Goal: Obtain resource: Obtain resource

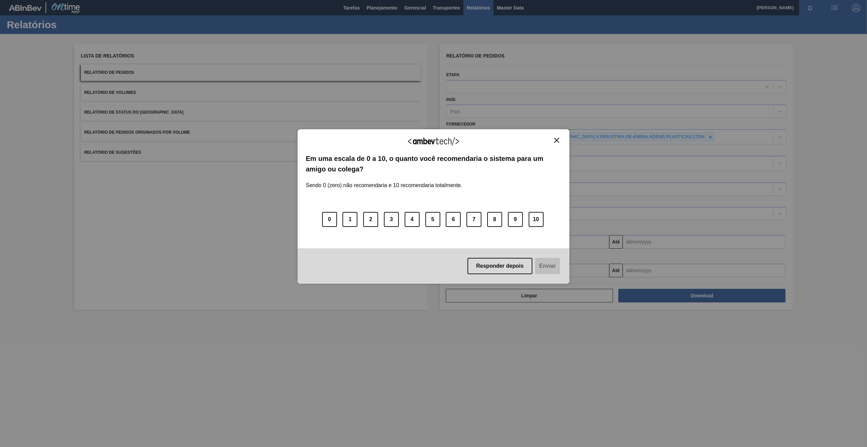
click at [557, 138] on img "Close" at bounding box center [556, 140] width 5 height 5
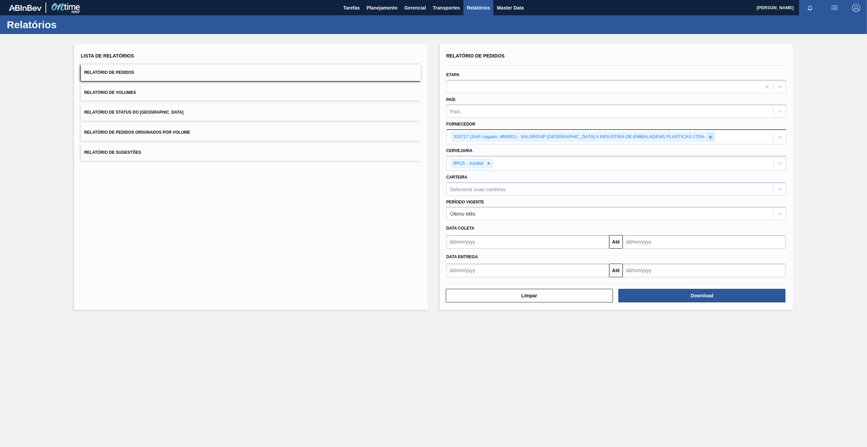
click at [708, 137] on icon at bounding box center [710, 137] width 5 height 5
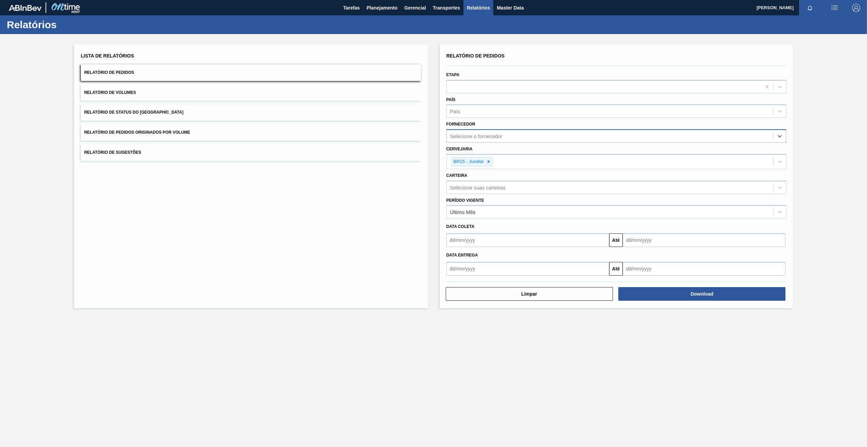
paste input "327858"
type input "327858"
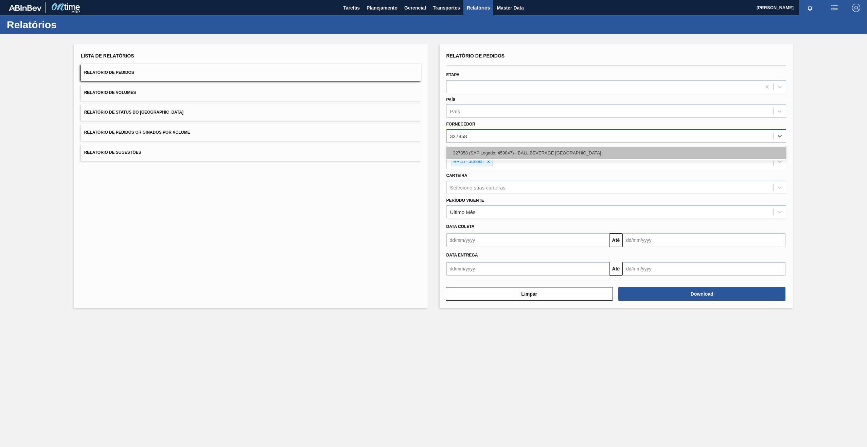
click at [465, 154] on div "327858 (SAP Legado: 459047) - BALL BEVERAGE [GEOGRAPHIC_DATA]" at bounding box center [617, 152] width 340 height 13
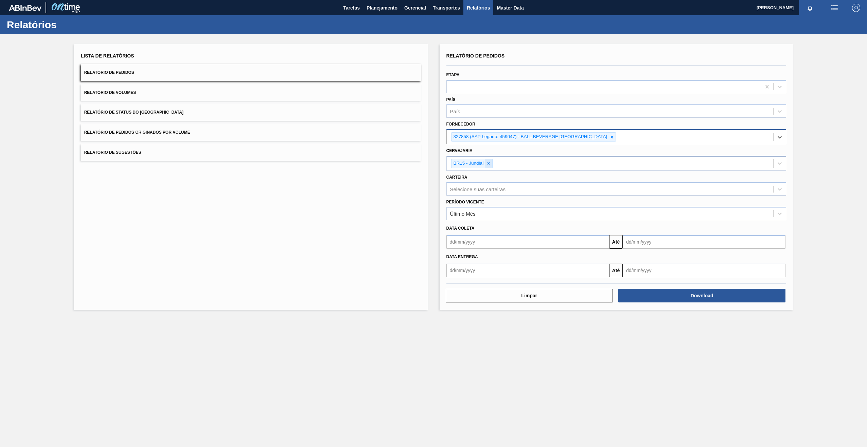
click at [489, 165] on icon at bounding box center [488, 163] width 5 height 5
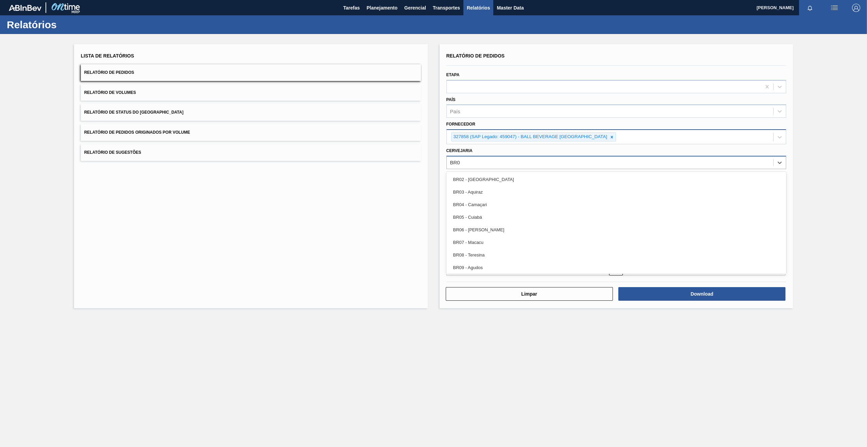
type input "BR09"
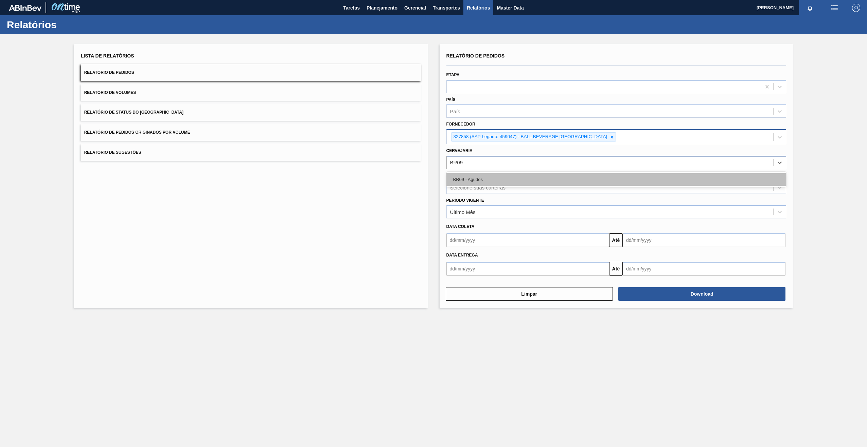
click at [486, 180] on div "BR09 - Agudos" at bounding box center [617, 179] width 340 height 13
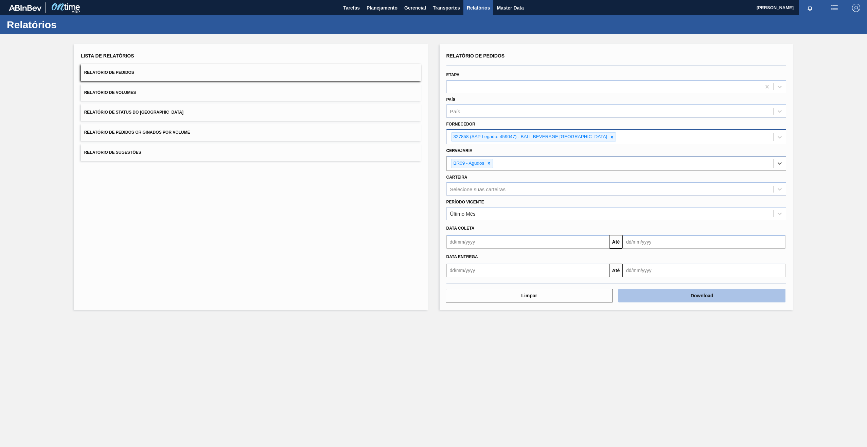
click at [683, 293] on button "Download" at bounding box center [702, 296] width 167 height 14
